Goal: Task Accomplishment & Management: Use online tool/utility

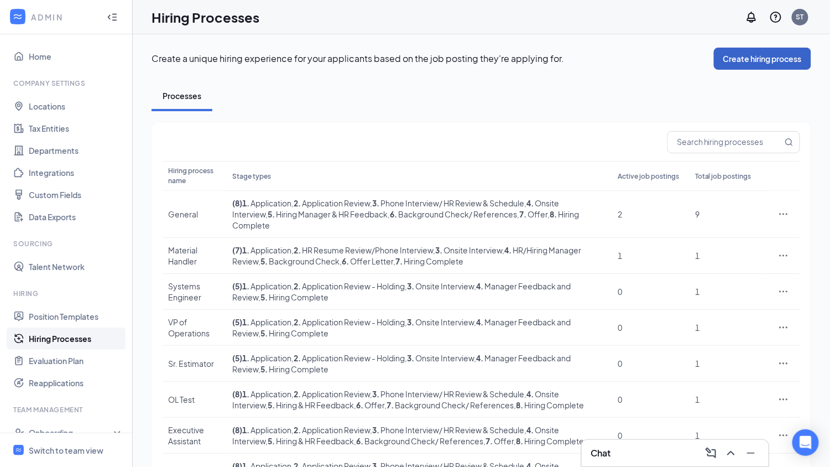
click at [768, 56] on button "Create hiring process" at bounding box center [762, 59] width 97 height 22
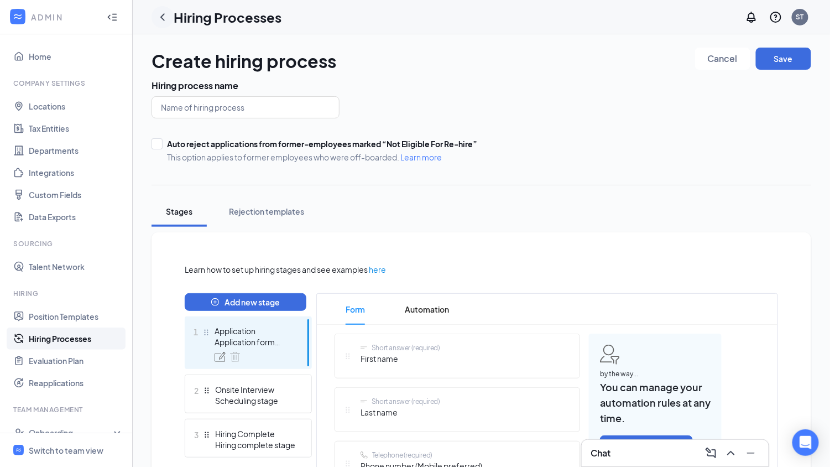
click at [164, 16] on icon "ChevronLeft" at bounding box center [162, 17] width 13 height 13
